Goal: Transaction & Acquisition: Purchase product/service

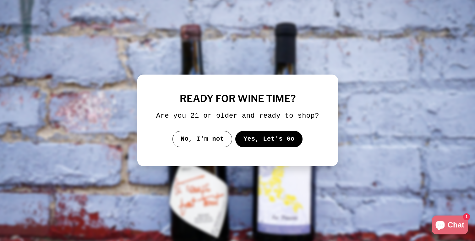
click at [259, 140] on button "Yes, Let's Go" at bounding box center [269, 139] width 68 height 16
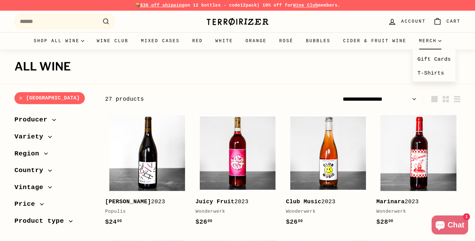
click at [417, 38] on summary "Merch" at bounding box center [430, 40] width 35 height 17
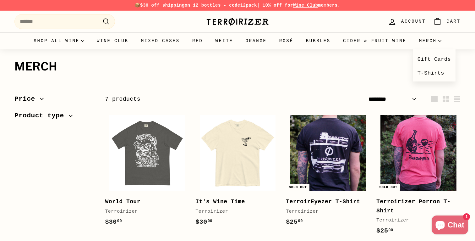
select select "******"
click at [426, 74] on link "T-Shirts" at bounding box center [434, 73] width 43 height 14
select select "******"
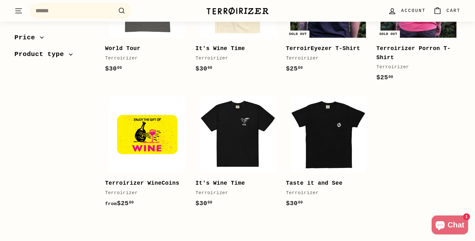
scroll to position [155, 0]
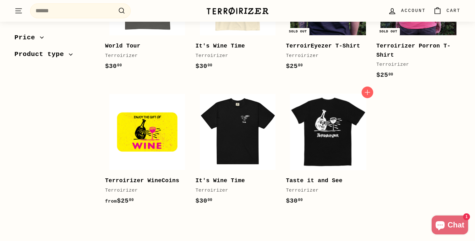
click at [319, 138] on img at bounding box center [328, 132] width 76 height 76
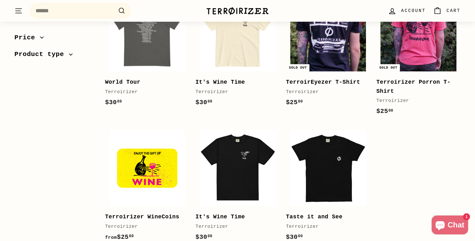
scroll to position [121, 0]
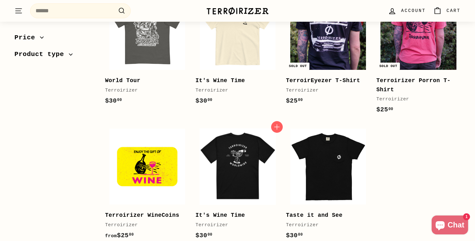
click at [253, 185] on img at bounding box center [238, 166] width 76 height 76
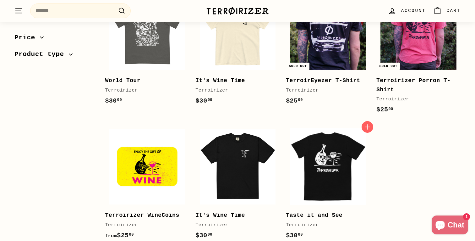
click at [320, 152] on img at bounding box center [328, 166] width 76 height 76
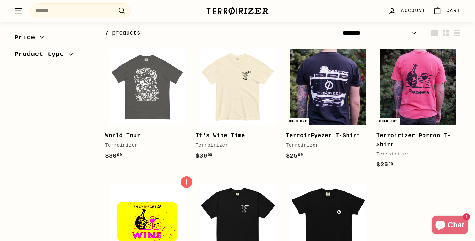
scroll to position [0, 0]
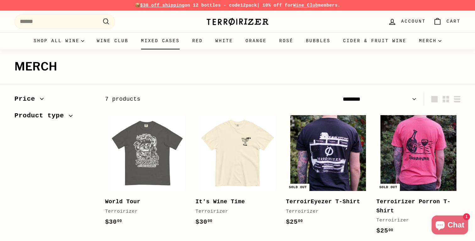
click at [158, 42] on link "Mixed Cases" at bounding box center [160, 40] width 51 height 17
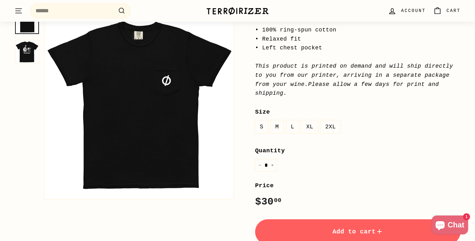
scroll to position [109, 0]
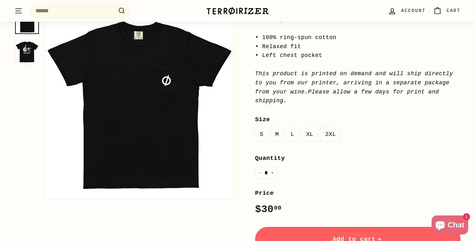
click at [294, 136] on label "L" at bounding box center [292, 135] width 13 height 14
click at [164, 86] on button "Zoom" at bounding box center [139, 104] width 189 height 189
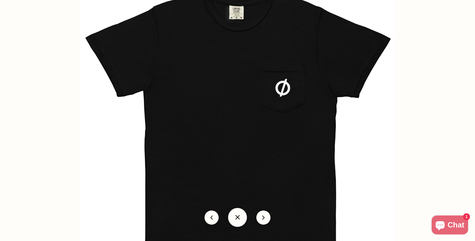
click at [189, 101] on img at bounding box center [237, 127] width 314 height 314
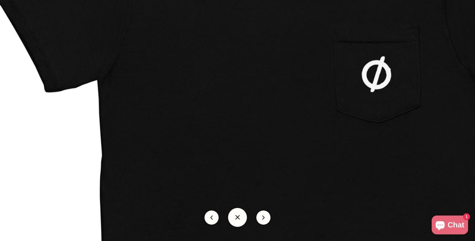
click at [200, 107] on img at bounding box center [286, 153] width 628 height 628
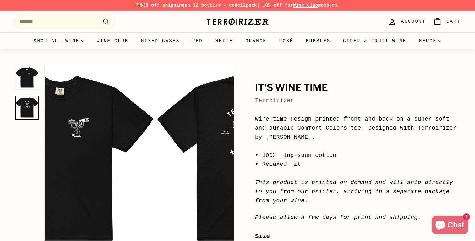
click at [26, 106] on img at bounding box center [27, 107] width 24 height 24
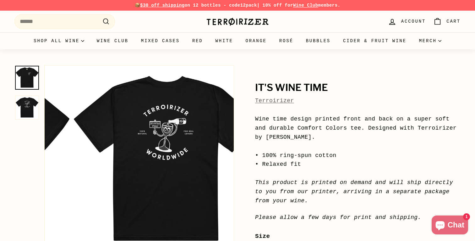
click at [17, 74] on img at bounding box center [27, 78] width 24 height 24
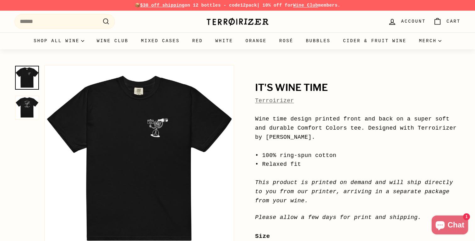
click at [154, 125] on button "Zoom" at bounding box center [138, 159] width 189 height 189
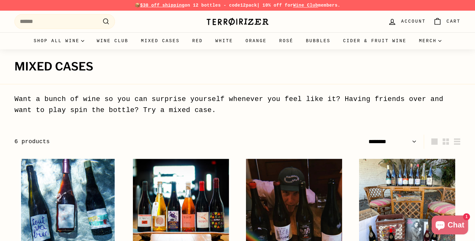
select select "******"
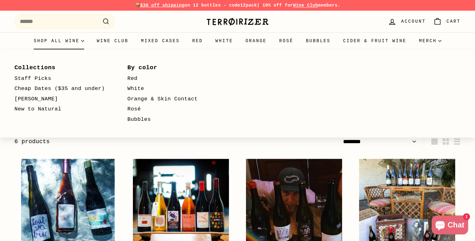
click at [64, 42] on summary "Shop all wine" at bounding box center [58, 40] width 63 height 17
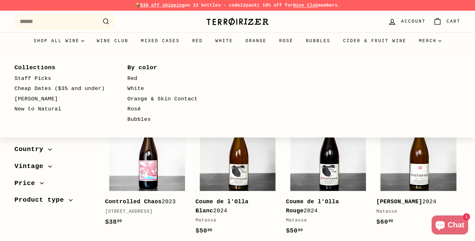
select select "**********"
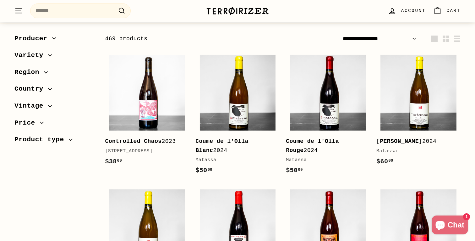
scroll to position [67, 0]
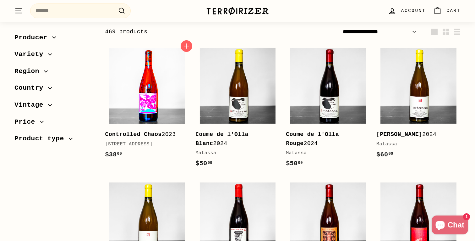
click at [129, 110] on img at bounding box center [147, 86] width 76 height 76
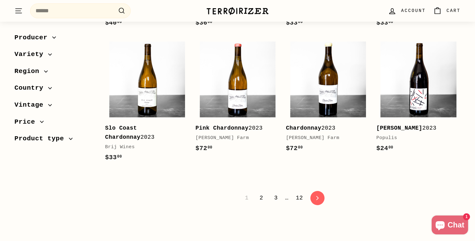
scroll to position [1328, 0]
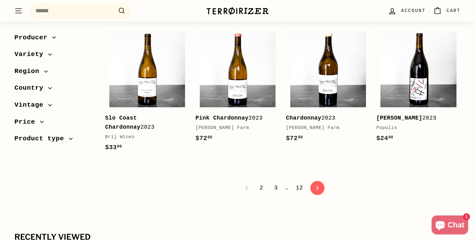
click at [260, 193] on link "2" at bounding box center [261, 187] width 11 height 11
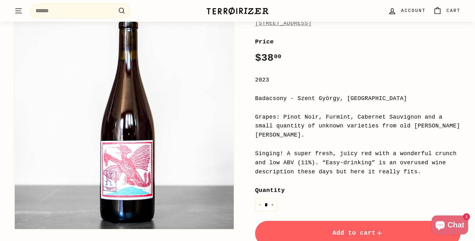
scroll to position [74, 0]
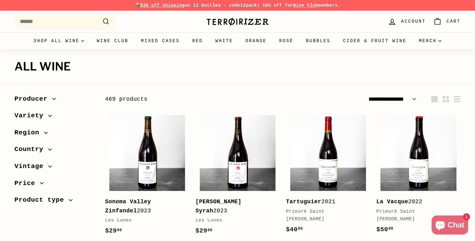
select select "**********"
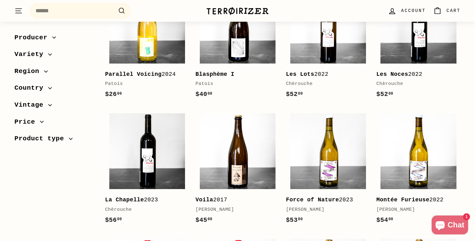
scroll to position [648, 0]
